Goal: Transaction & Acquisition: Book appointment/travel/reservation

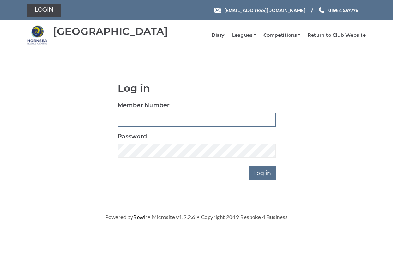
type input "1007"
click at [263, 179] on input "Log in" at bounding box center [261, 174] width 27 height 14
click at [269, 179] on input "Log in" at bounding box center [261, 174] width 27 height 14
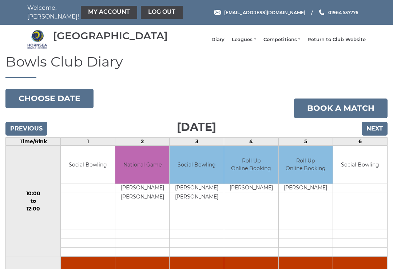
click at [348, 115] on link "Book a match" at bounding box center [340, 109] width 93 height 20
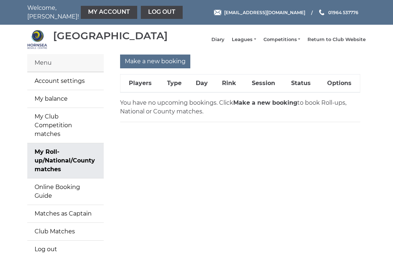
click at [257, 112] on p "You have no upcoming bookings. Click Make a new booking to book Roll-ups, Natio…" at bounding box center [240, 107] width 240 height 17
click at [161, 65] on input "Make a new booking" at bounding box center [155, 62] width 70 height 14
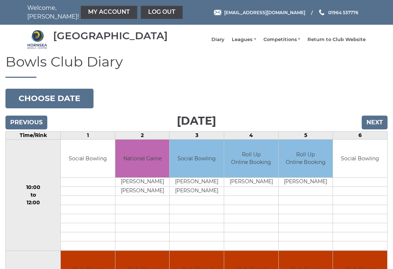
click at [378, 129] on input "Next" at bounding box center [374, 123] width 26 height 14
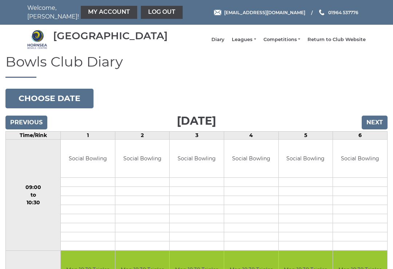
click at [365, 129] on input "Next" at bounding box center [374, 123] width 26 height 14
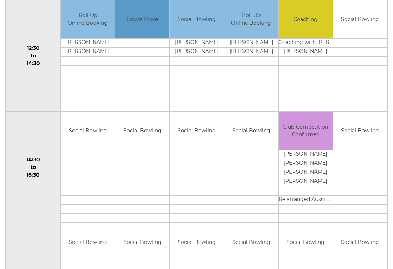
scroll to position [363, 0]
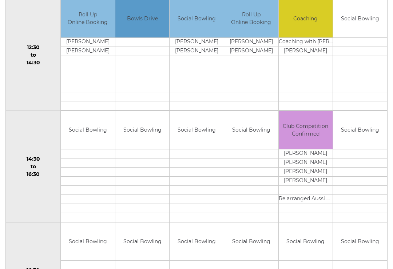
click at [0, 0] on div "Book slot" at bounding box center [0, 0] width 0 height 0
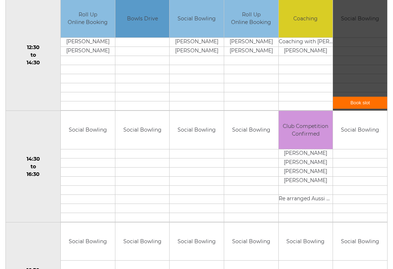
click at [367, 107] on link "Book slot" at bounding box center [360, 103] width 54 height 12
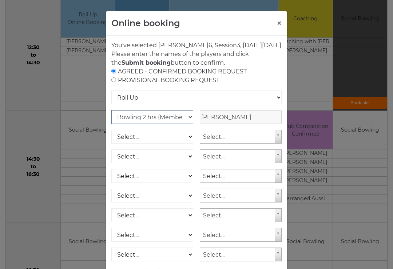
click at [185, 124] on select "Club Competition (Member) National (Member) Bowling 1.5 hrs (Member) Junior (Up…" at bounding box center [152, 117] width 82 height 14
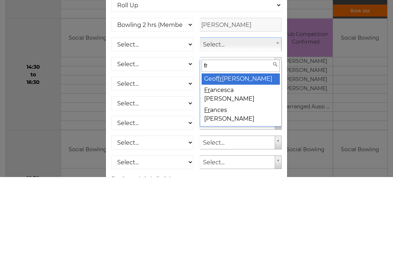
type input "fra"
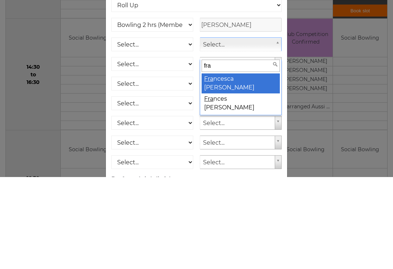
select select "925"
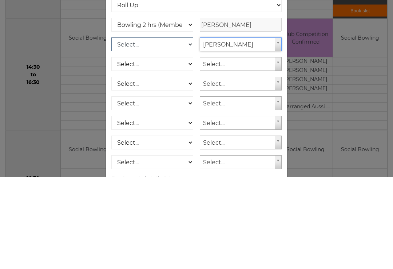
click at [187, 130] on select "Select... Club Competition (Member) Club Competition (Visitor) National (Member…" at bounding box center [152, 137] width 82 height 14
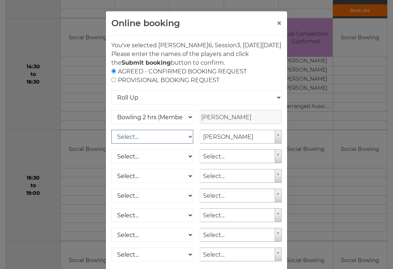
select select "1_50"
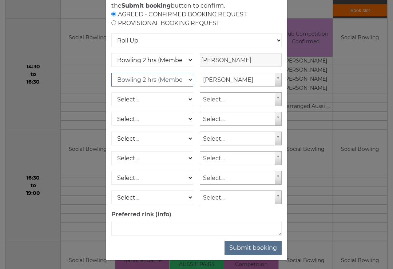
scroll to position [57, 0]
click at [255, 254] on button "Submit booking" at bounding box center [252, 248] width 57 height 14
